Goal: Information Seeking & Learning: Learn about a topic

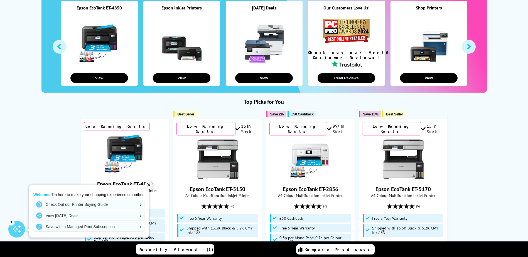
scroll to position [139, 0]
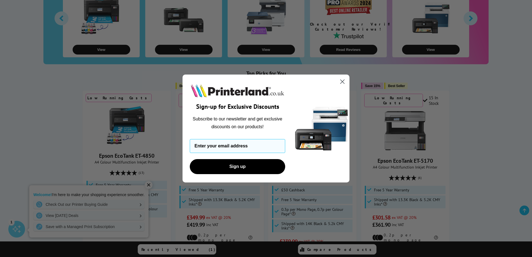
click at [346, 81] on circle "Close dialog" at bounding box center [342, 81] width 9 height 9
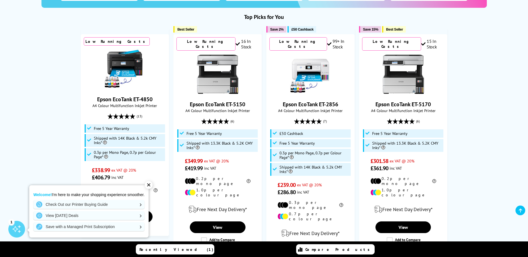
scroll to position [195, 0]
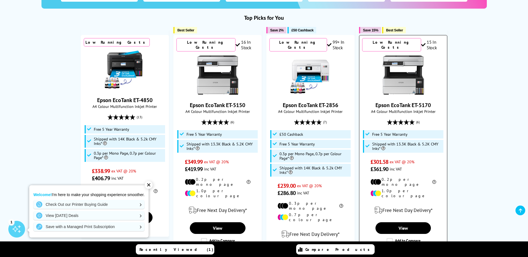
click at [406, 88] on img at bounding box center [404, 75] width 42 height 42
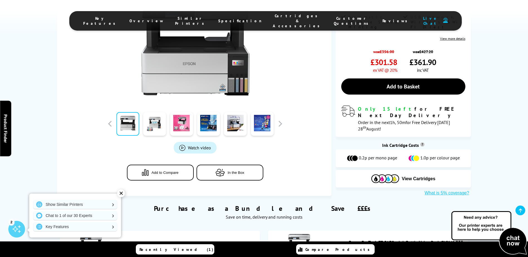
scroll to position [195, 0]
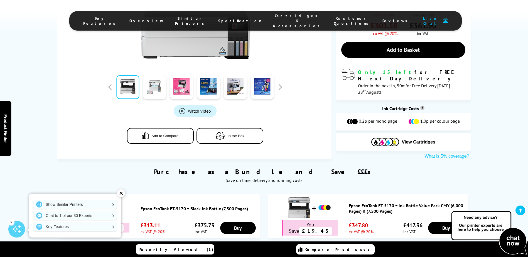
click at [164, 88] on link at bounding box center [154, 87] width 23 height 24
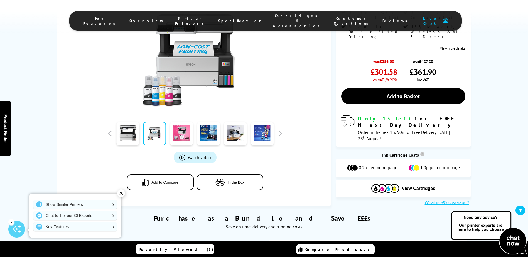
scroll to position [111, 0]
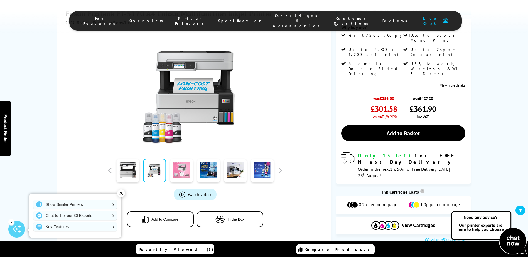
click at [184, 165] on link at bounding box center [181, 171] width 23 height 24
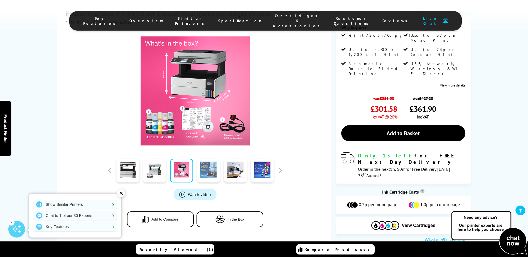
click at [208, 169] on link at bounding box center [208, 171] width 23 height 24
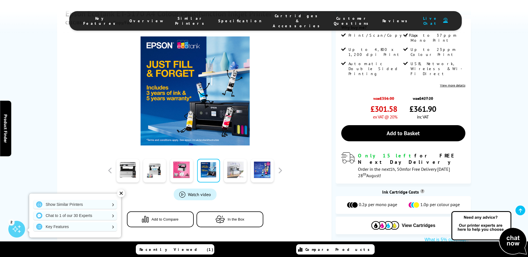
click at [231, 165] on link at bounding box center [235, 171] width 23 height 24
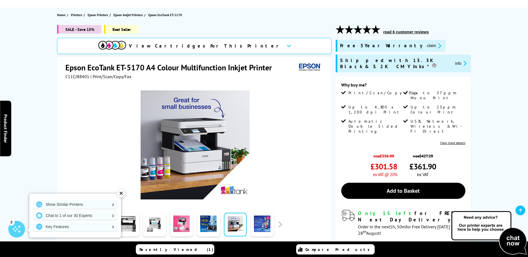
scroll to position [56, 0]
